Goal: Task Accomplishment & Management: Manage account settings

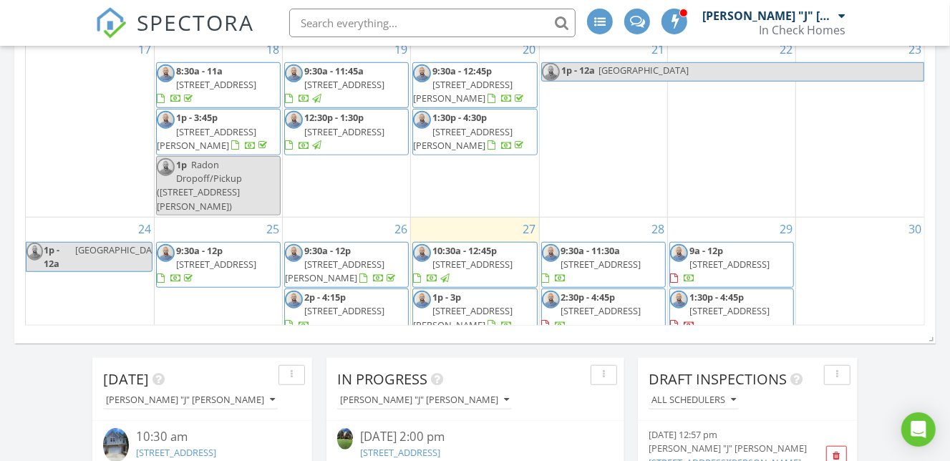
scroll to position [325, 0]
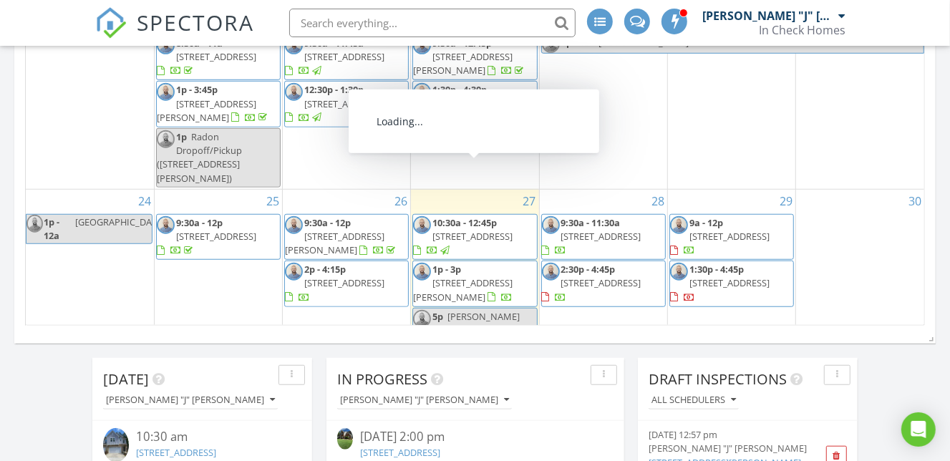
click at [514, 216] on span "10:30a - 12:45p 5025 Catterick Ct, Charlotte 28226" at bounding box center [474, 237] width 123 height 42
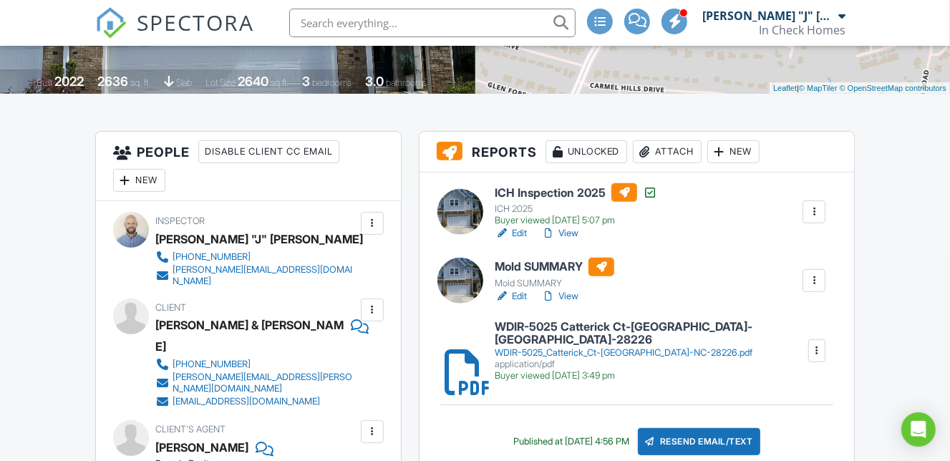
scroll to position [299, 0]
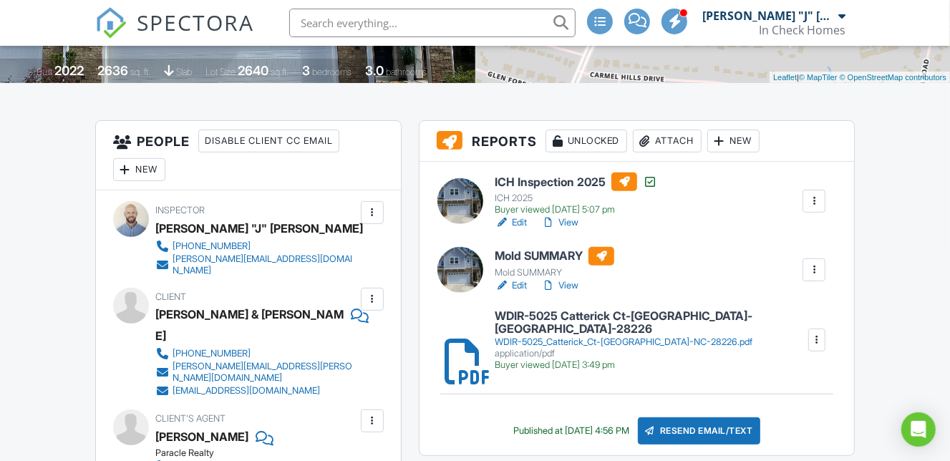
click at [574, 179] on h6 "ICH Inspection 2025" at bounding box center [576, 182] width 163 height 19
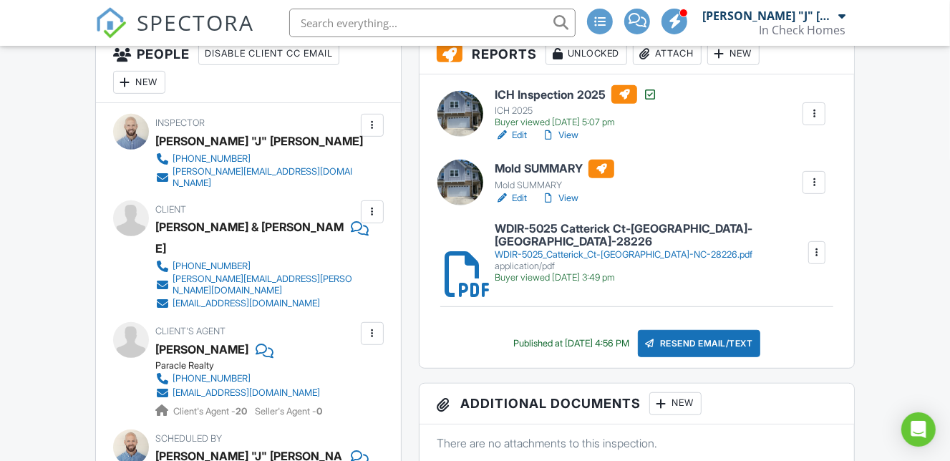
scroll to position [387, 0]
click at [816, 184] on div at bounding box center [814, 182] width 14 height 14
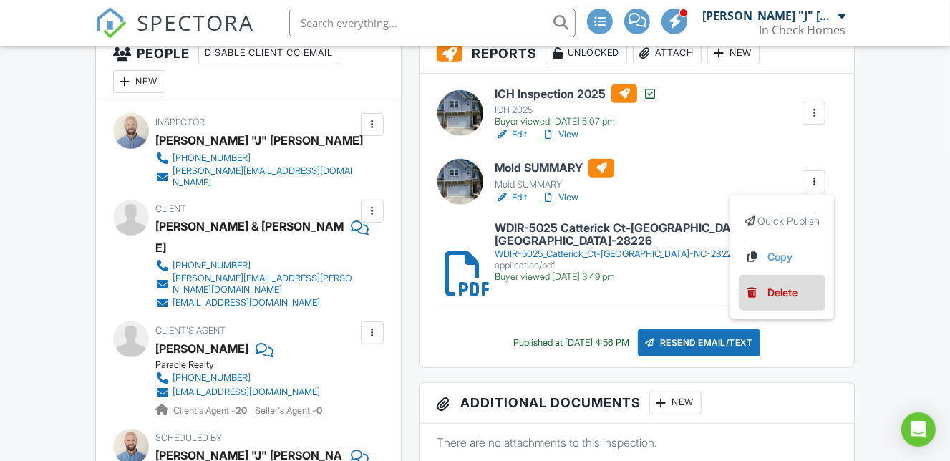
click at [793, 289] on div "Delete" at bounding box center [783, 293] width 30 height 16
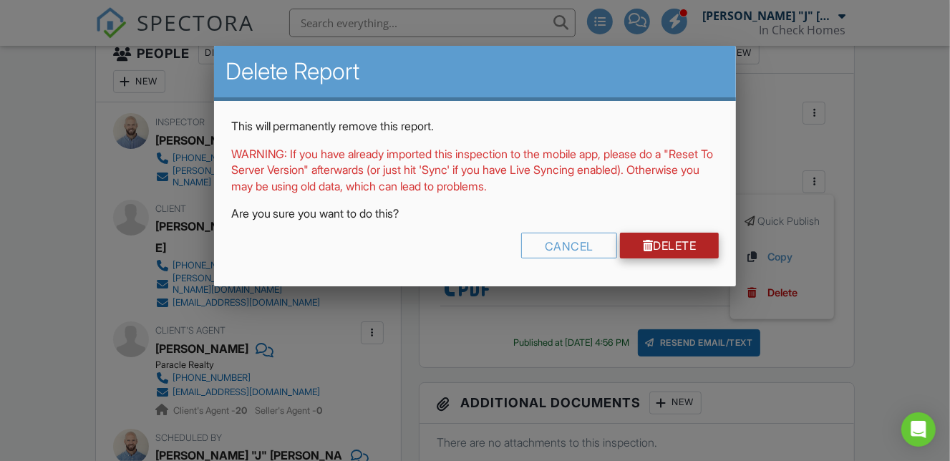
click at [706, 241] on link "Delete" at bounding box center [670, 246] width 100 height 26
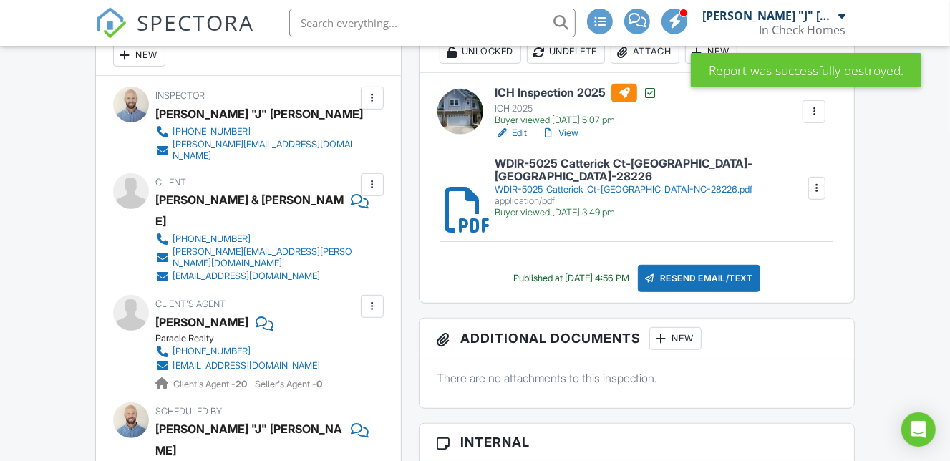
scroll to position [369, 0]
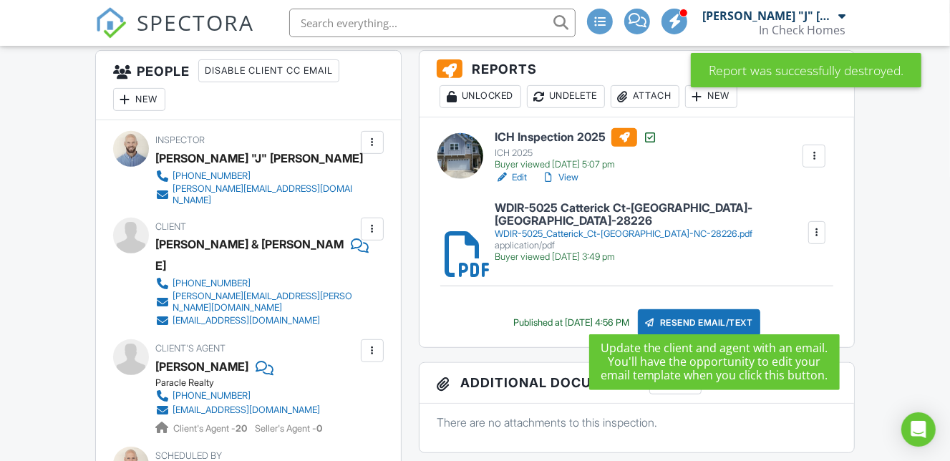
click at [712, 316] on div "Resend Email/Text" at bounding box center [699, 322] width 123 height 27
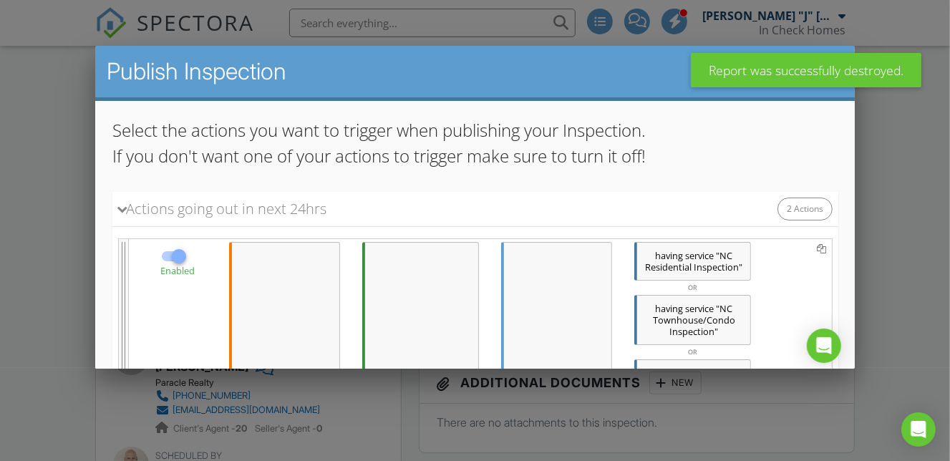
scroll to position [96, 0]
click at [659, 249] on span "having" at bounding box center [668, 254] width 28 height 13
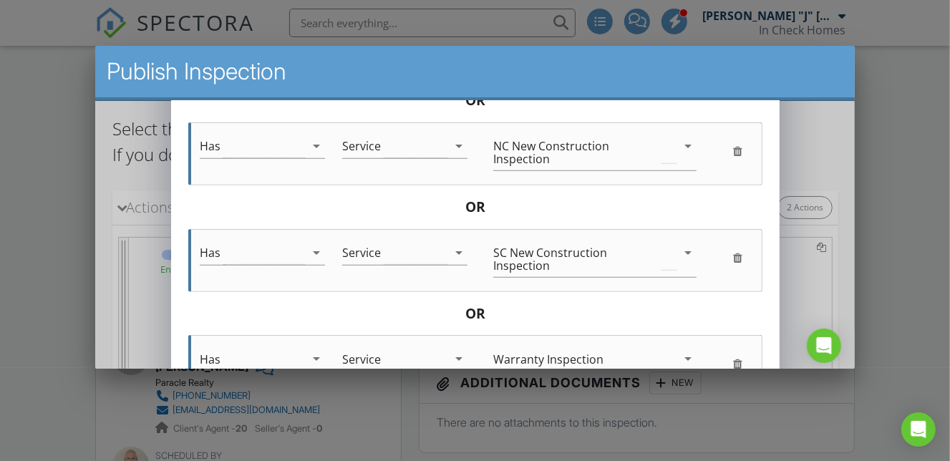
scroll to position [960, 0]
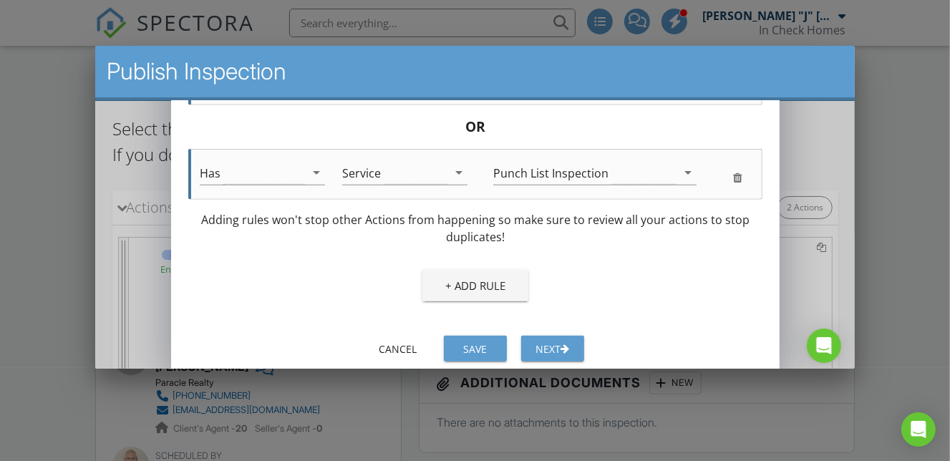
click at [561, 343] on div "Next" at bounding box center [552, 349] width 40 height 15
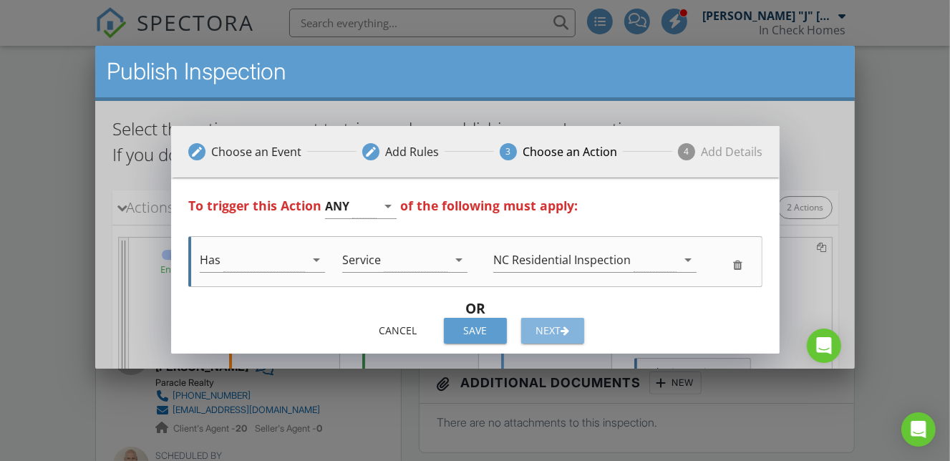
scroll to position [0, 0]
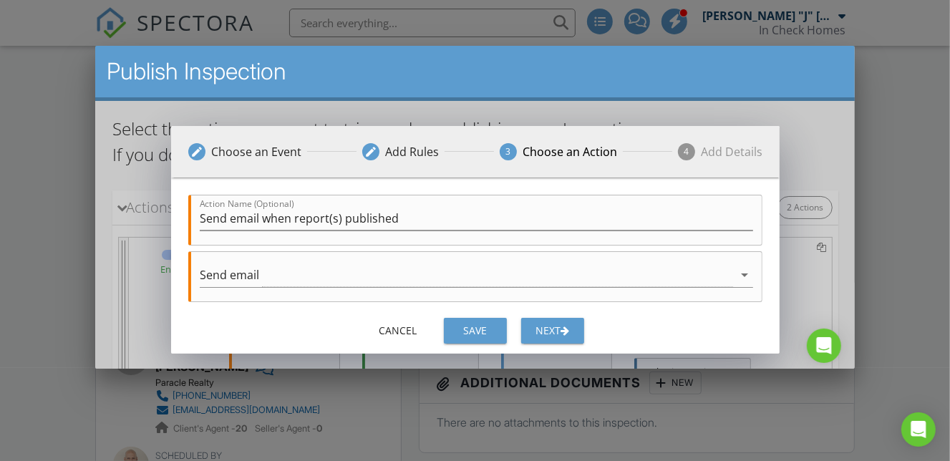
click at [561, 341] on button "Next" at bounding box center [552, 331] width 63 height 26
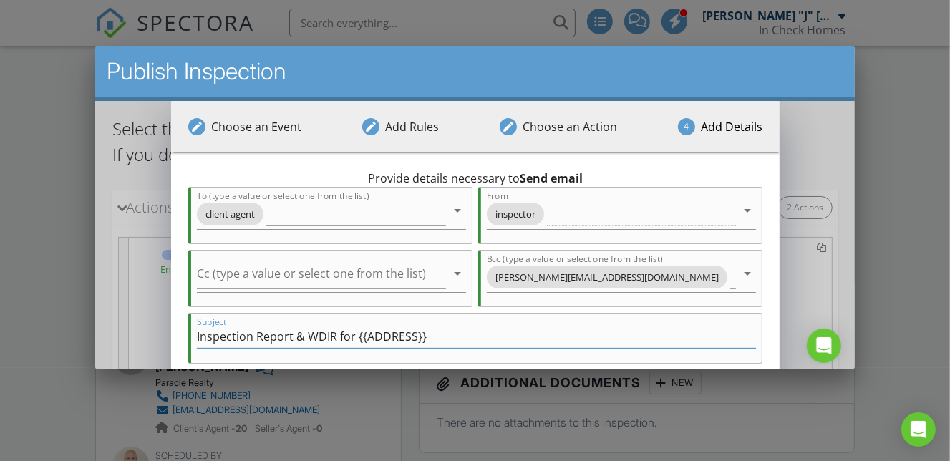
drag, startPoint x: 334, startPoint y: 337, endPoint x: 293, endPoint y: 337, distance: 40.8
click at [293, 337] on input "Inspection Report & WDIR for {{ADDRESS}}" at bounding box center [475, 337] width 559 height 24
click at [196, 342] on input "Inspection Report for {{ADDRESS}}" at bounding box center [475, 337] width 559 height 24
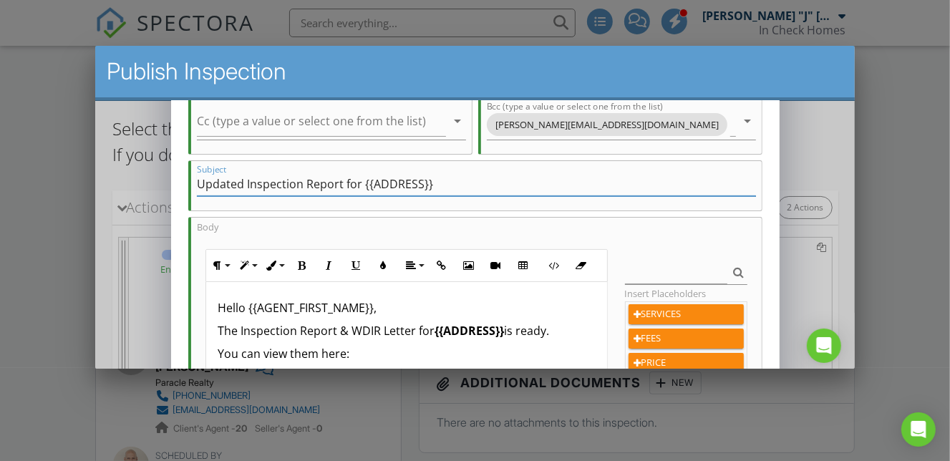
scroll to position [301, 0]
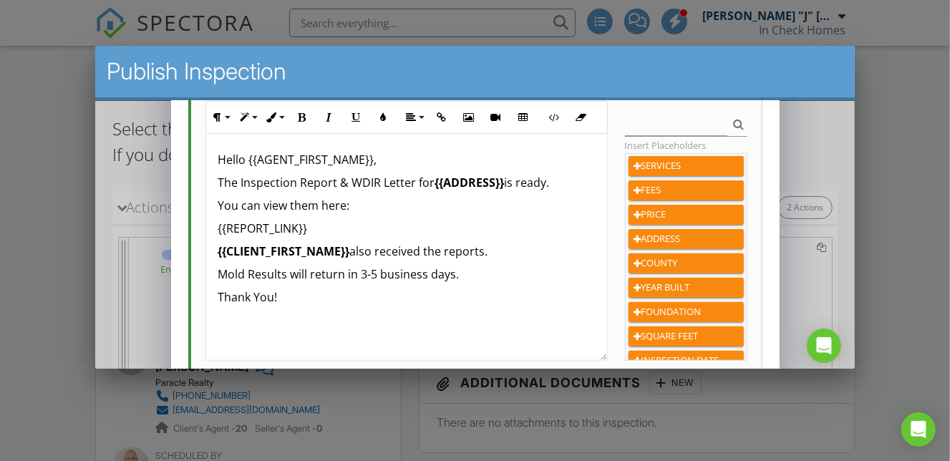
type input "Updated Inspection Report for {{ADDRESS}}"
click at [238, 183] on p "The Inspection Report & WDIR Letter for {{ADDRESS}} is ready." at bounding box center [405, 182] width 377 height 17
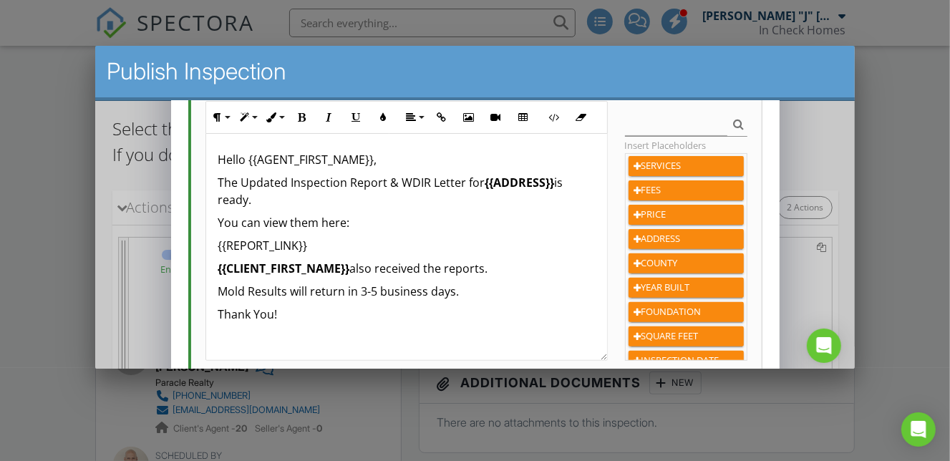
click at [450, 184] on p "The Updated Inspection Report & WDIR Letter for {{ADDRESS}} is ready." at bounding box center [405, 191] width 377 height 34
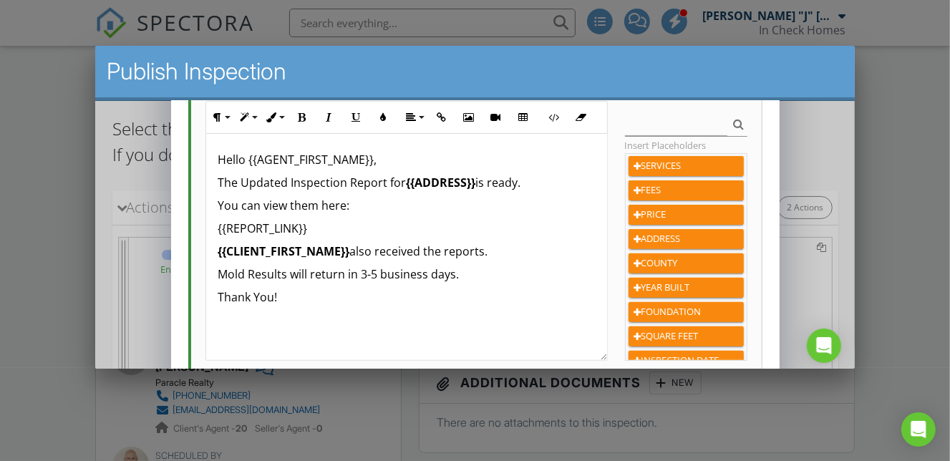
click at [306, 205] on p "You can view them here:" at bounding box center [405, 205] width 377 height 17
click at [485, 254] on p "{{CLIENT_FIRST_NAME}} also received the reports." at bounding box center [405, 251] width 377 height 17
click at [390, 283] on div "Hello {{AGENT_FIRST_NAME}}, The Updated Inspection Report for {{ADDRESS}} is re…" at bounding box center [405, 247] width 400 height 227
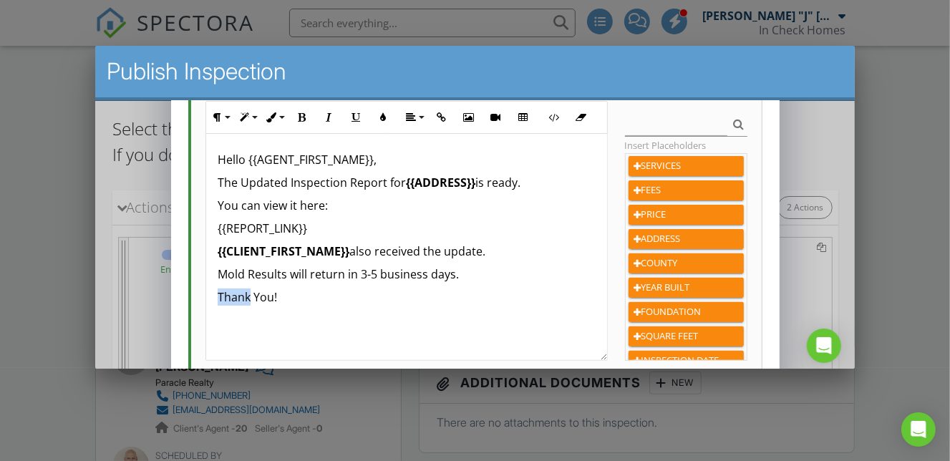
click at [390, 283] on div "Hello {{AGENT_FIRST_NAME}}, The Updated Inspection Report for {{ADDRESS}} is re…" at bounding box center [405, 247] width 400 height 227
click at [398, 272] on p "Mold Results will return in 3-5 business days." at bounding box center [405, 274] width 377 height 17
click at [217, 204] on p "You can view it here:" at bounding box center [405, 205] width 377 height 17
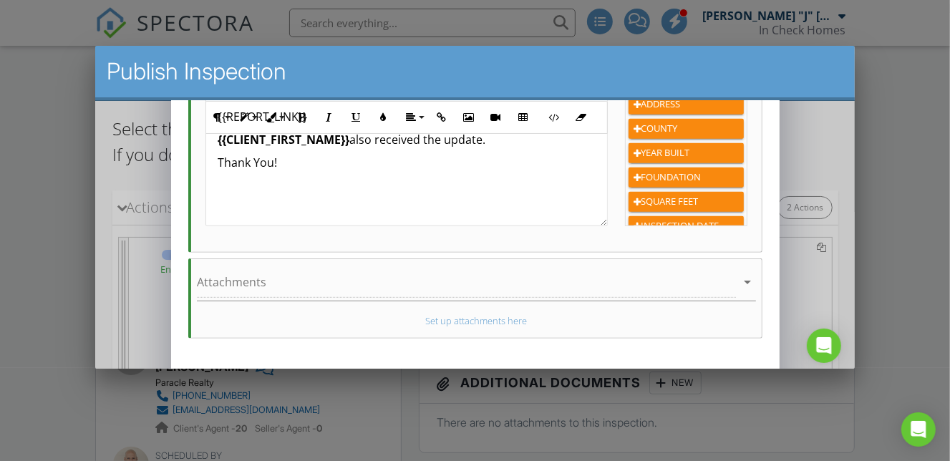
scroll to position [475, 0]
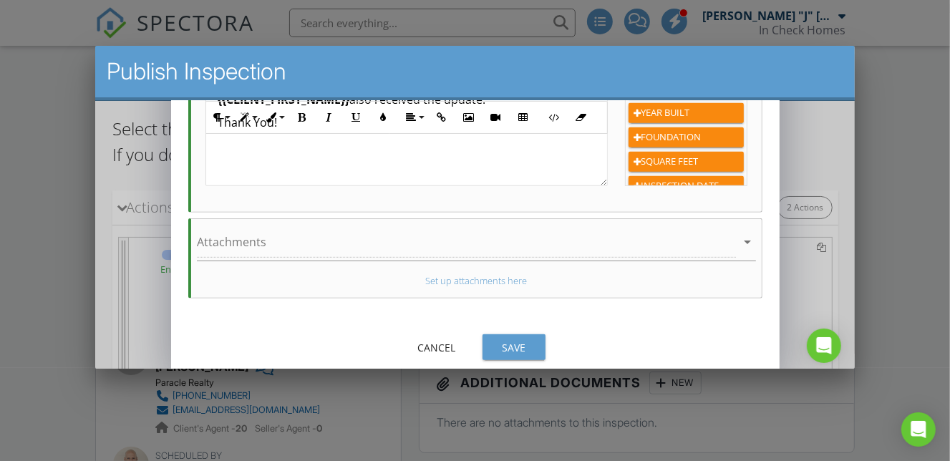
click at [529, 347] on div "Save" at bounding box center [513, 347] width 40 height 15
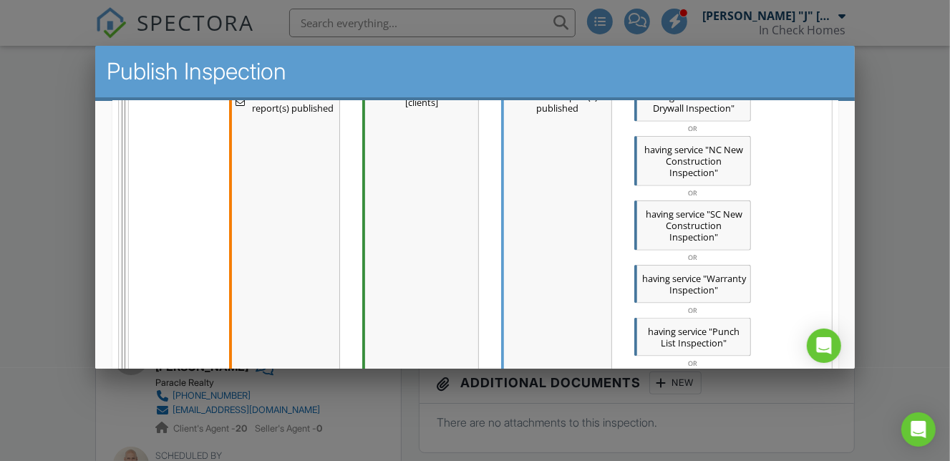
scroll to position [1196, 0]
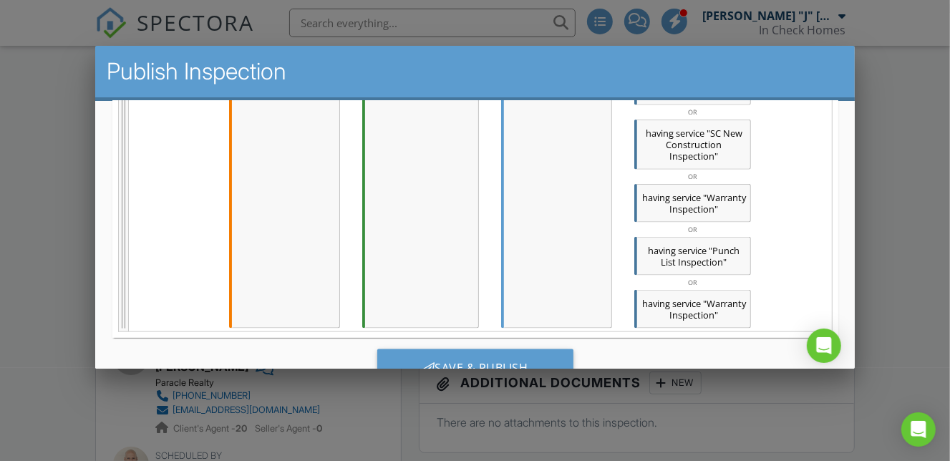
click at [727, 297] on span ""Warranty Inspection"" at bounding box center [707, 309] width 77 height 24
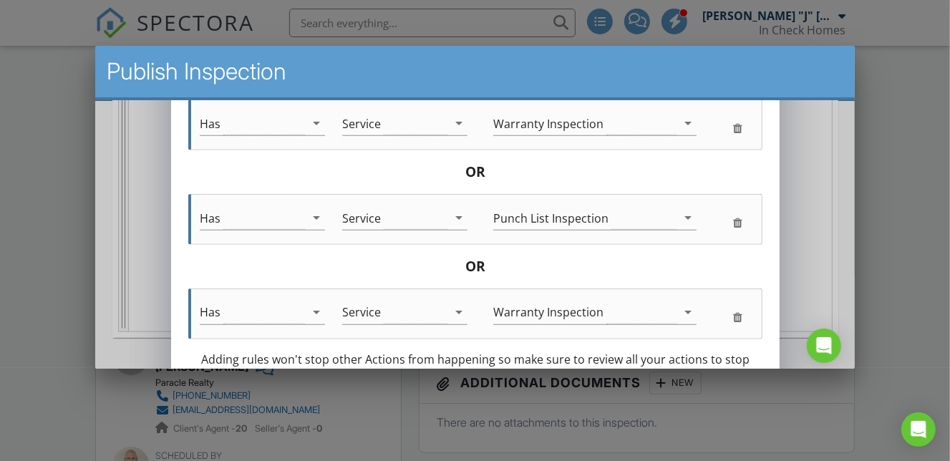
scroll to position [1055, 0]
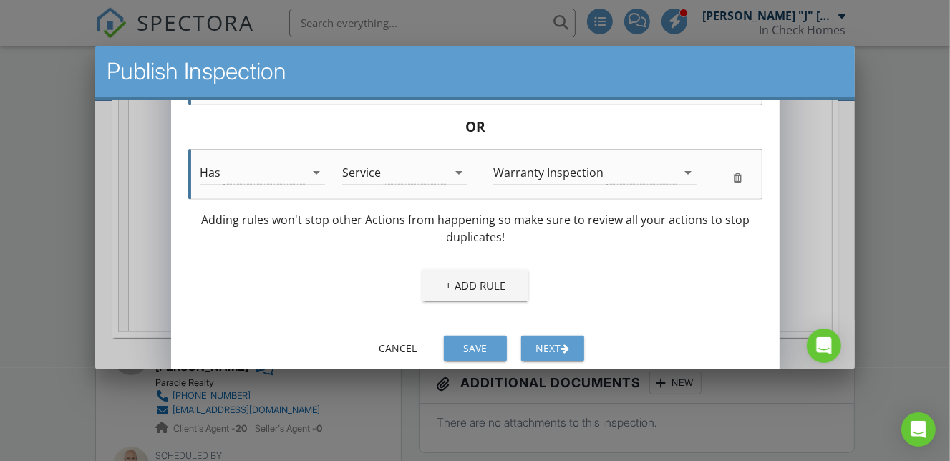
click at [571, 347] on div "Next" at bounding box center [552, 348] width 40 height 15
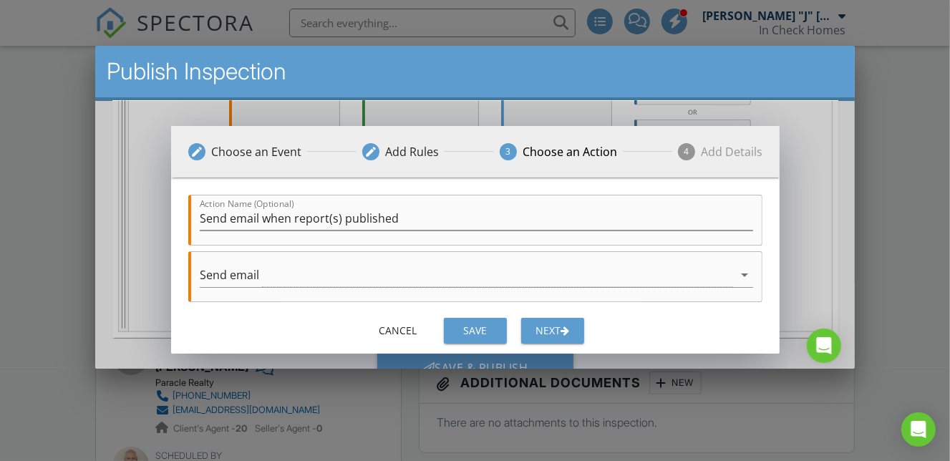
click at [562, 338] on button "Next" at bounding box center [552, 331] width 63 height 26
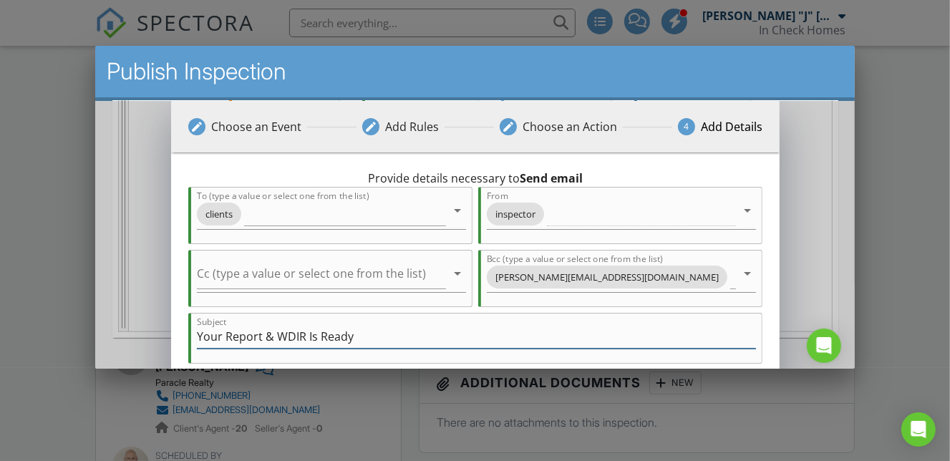
click at [223, 338] on input "Your Report & WDIR Is Ready" at bounding box center [475, 337] width 559 height 24
click at [332, 337] on input "Your Updated Report & WDIR Is Ready" at bounding box center [475, 337] width 559 height 24
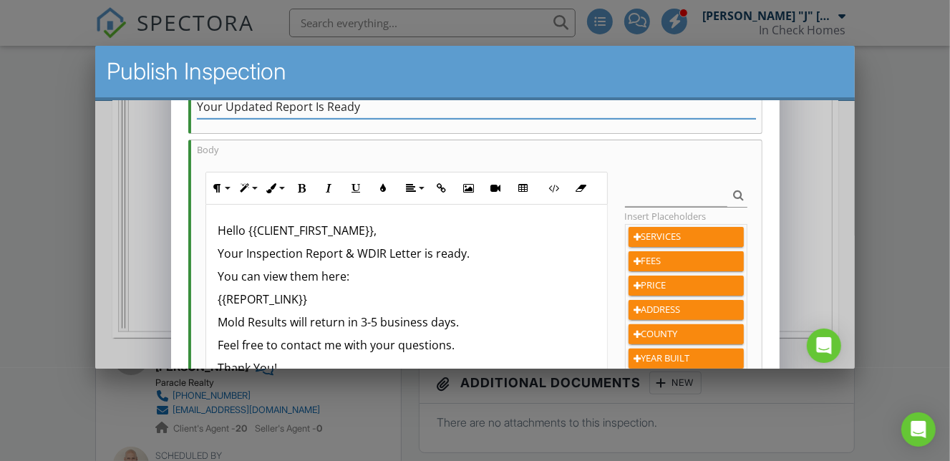
scroll to position [241, 0]
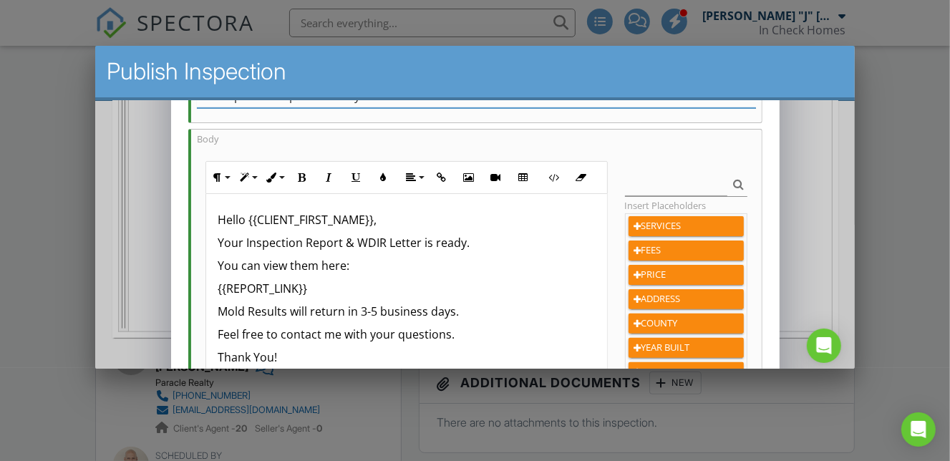
type input "Your Updated Report Is Ready"
click at [244, 245] on p "Your Inspection Report & WDIR Letter is ready." at bounding box center [405, 242] width 377 height 17
click at [448, 246] on p "Your Updated Inspection Report & WDIR Letter is ready." at bounding box center [405, 242] width 377 height 17
click at [299, 267] on p "You can view them here:" at bounding box center [405, 265] width 377 height 17
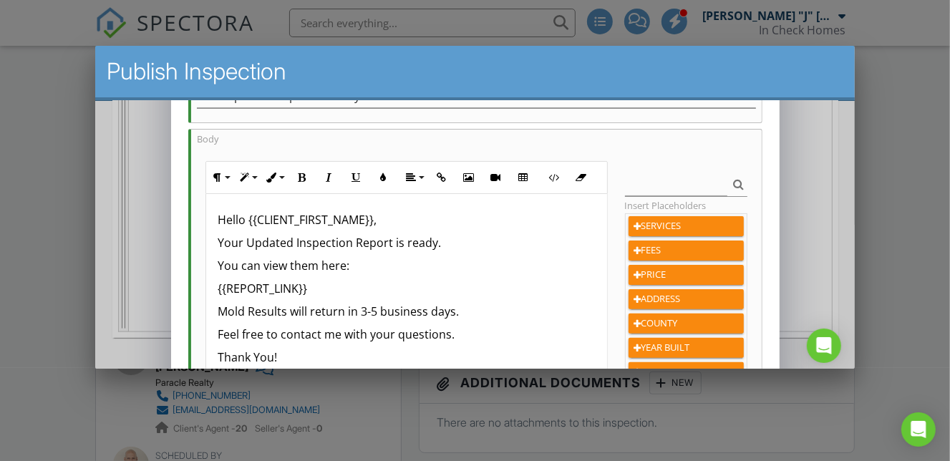
click at [299, 267] on p "You can view them here:" at bounding box center [405, 265] width 377 height 17
click at [302, 304] on p "Mold Results will return in 3-5 business days." at bounding box center [405, 311] width 377 height 17
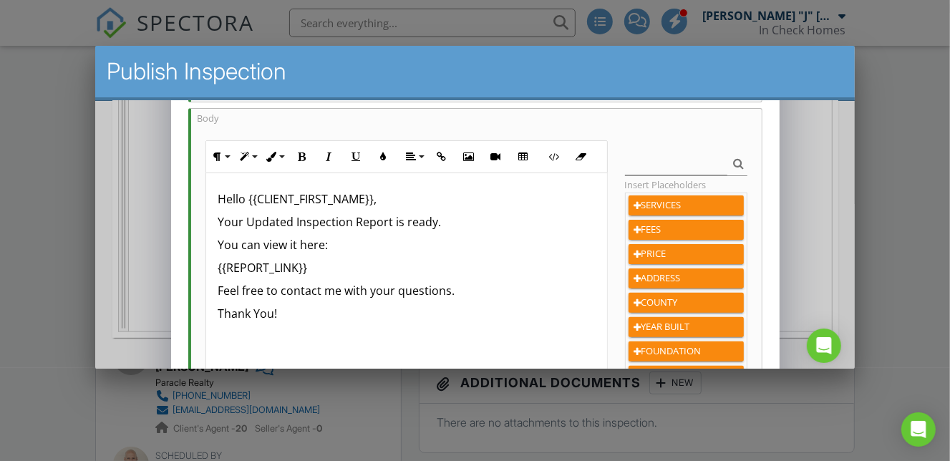
scroll to position [265, 0]
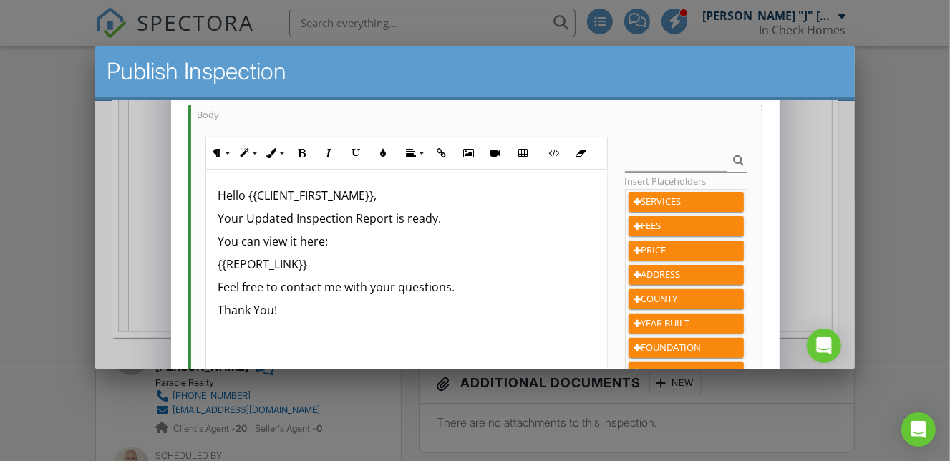
click at [216, 237] on div "Hello {{CLIENT_FIRST_NAME}}, Your Updated Inspection Report is ready. You can v…" at bounding box center [405, 283] width 400 height 227
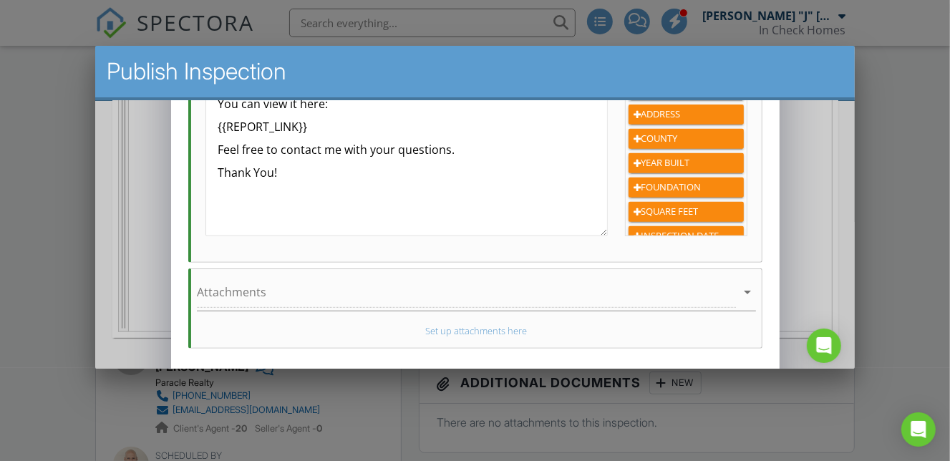
scroll to position [475, 0]
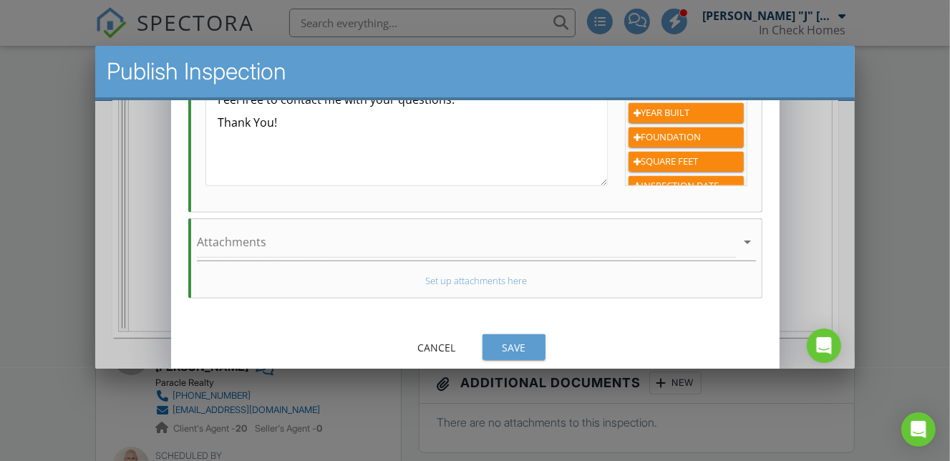
click at [489, 343] on button "Save" at bounding box center [513, 347] width 63 height 26
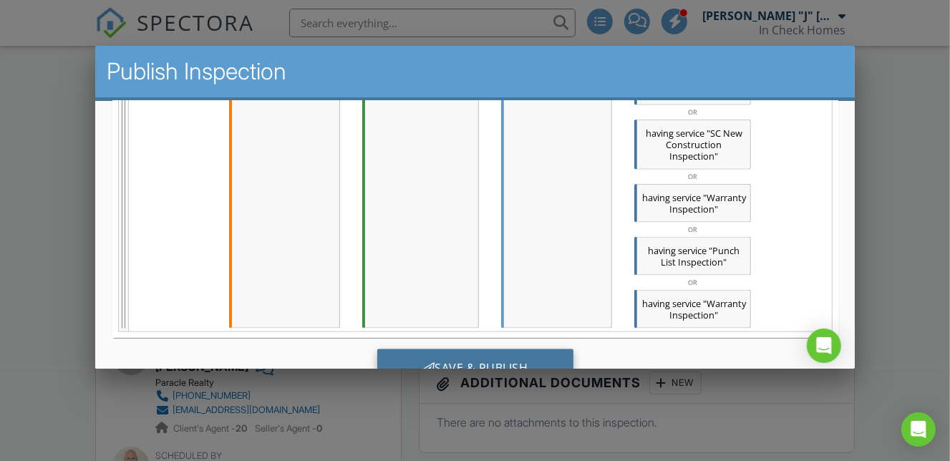
scroll to position [2, 0]
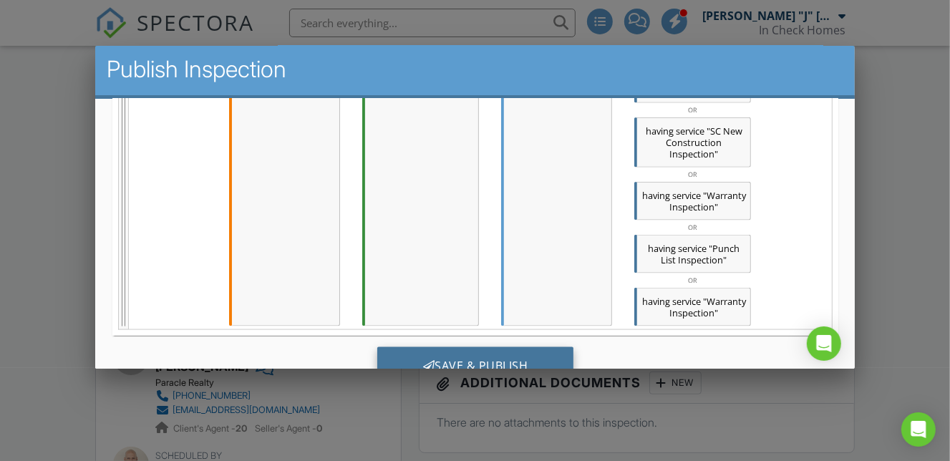
click at [507, 347] on div "Save & Publish" at bounding box center [475, 366] width 197 height 39
click at [701, 397] on div at bounding box center [475, 216] width 950 height 576
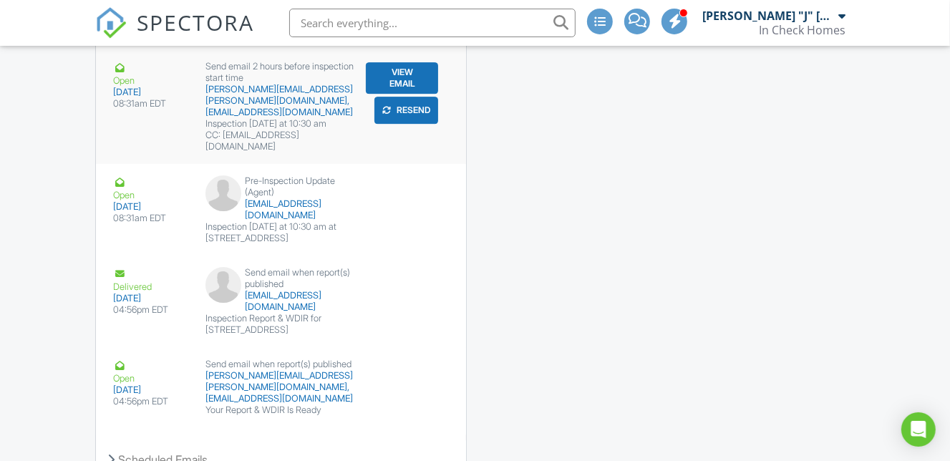
scroll to position [2898, 0]
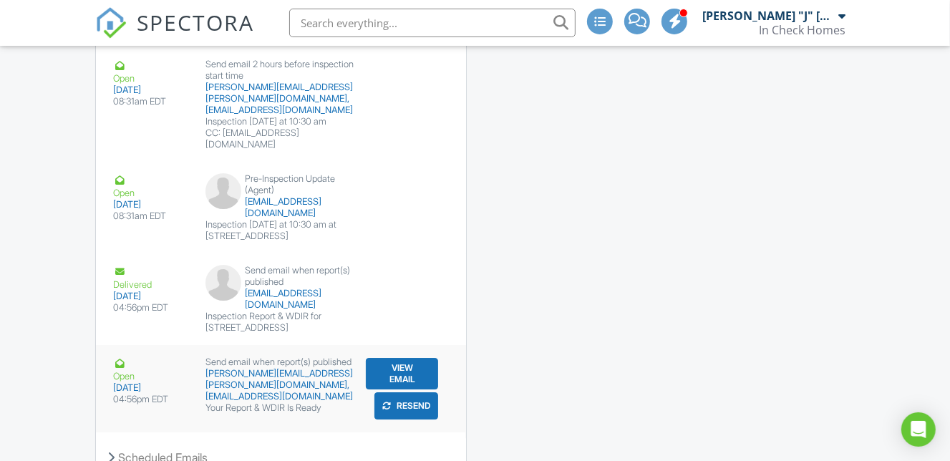
click at [412, 392] on button "Resend" at bounding box center [406, 405] width 64 height 27
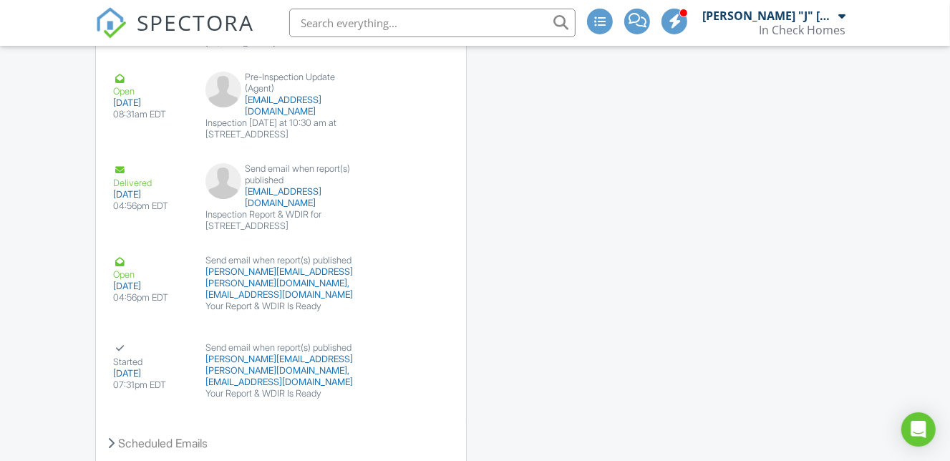
scroll to position [2989, 0]
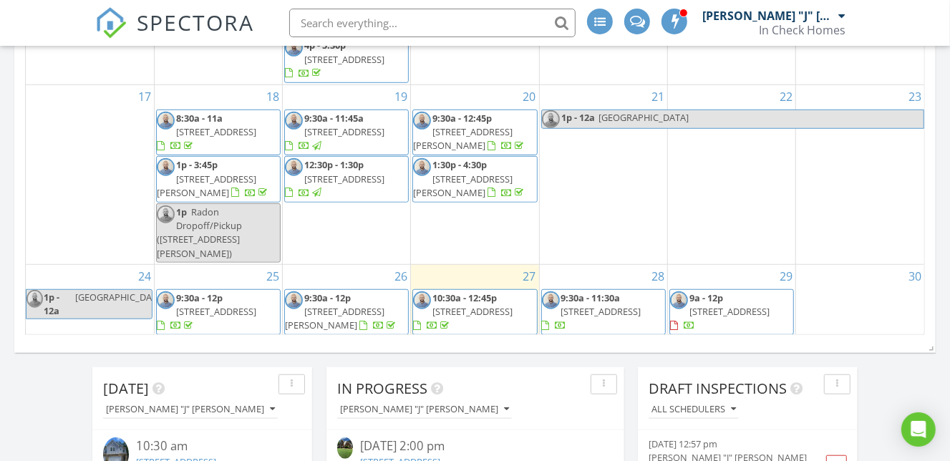
scroll to position [325, 0]
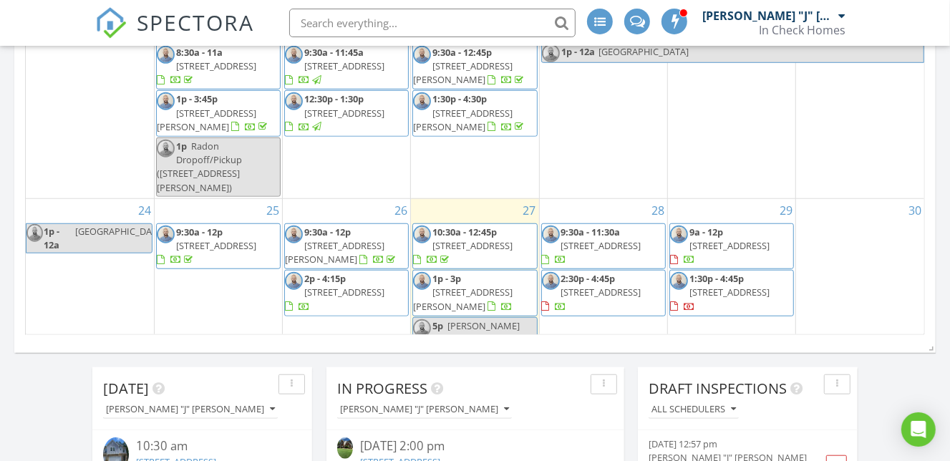
click at [510, 239] on span "[STREET_ADDRESS]" at bounding box center [472, 245] width 80 height 13
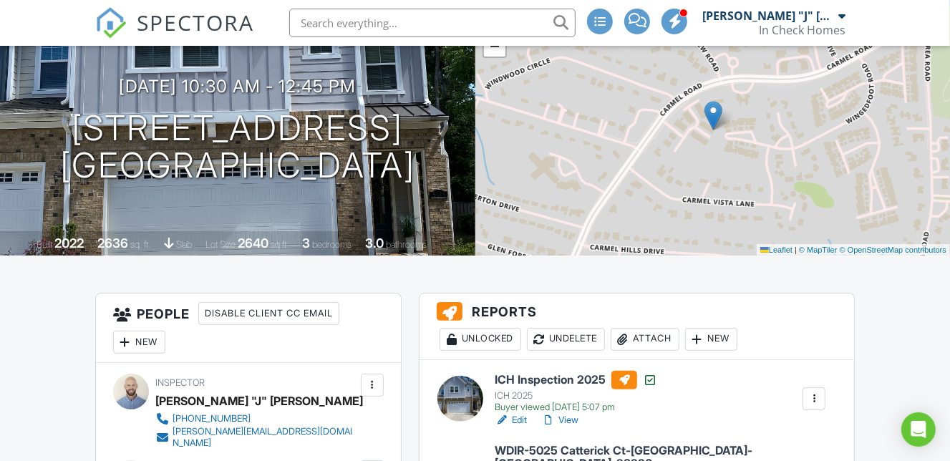
scroll to position [127, 0]
click at [559, 382] on h6 "ICH Inspection 2025" at bounding box center [576, 379] width 163 height 19
